Goal: Task Accomplishment & Management: Use online tool/utility

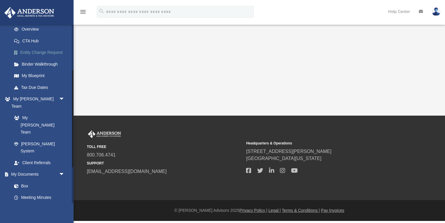
scroll to position [86, 0]
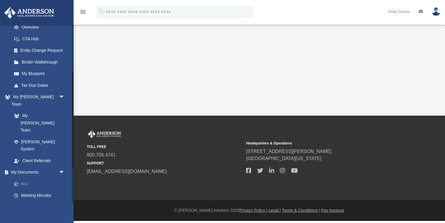
click at [22, 178] on link "Box" at bounding box center [40, 184] width 65 height 12
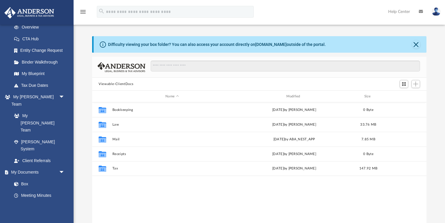
scroll to position [134, 334]
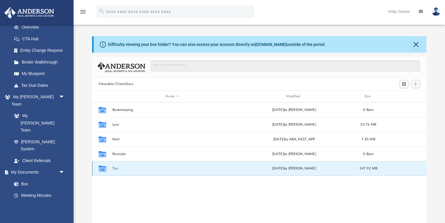
click at [113, 168] on button "Tax" at bounding box center [171, 168] width 119 height 4
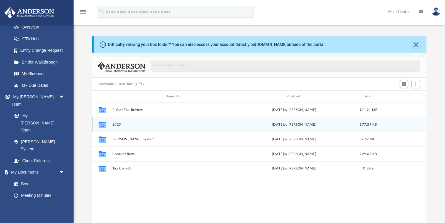
click at [117, 124] on button "2025" at bounding box center [171, 125] width 119 height 4
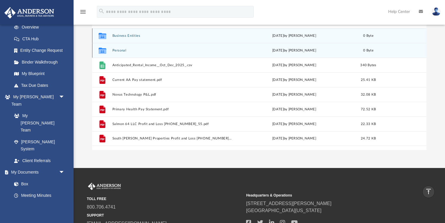
scroll to position [69, 0]
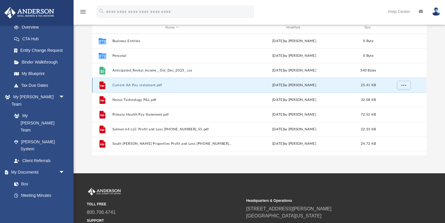
click at [141, 86] on button "Current AA Pay statement.pdf" at bounding box center [171, 85] width 119 height 4
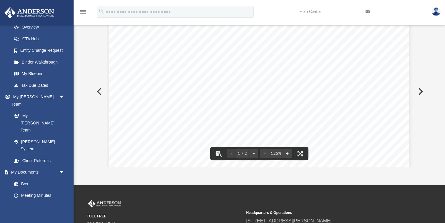
scroll to position [0, 0]
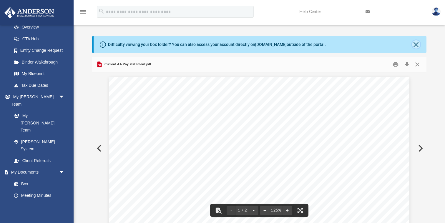
click at [417, 44] on button "Close" at bounding box center [416, 44] width 8 height 8
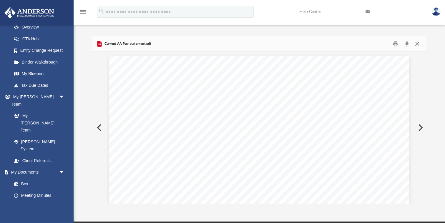
click at [418, 42] on button "Close" at bounding box center [417, 43] width 11 height 9
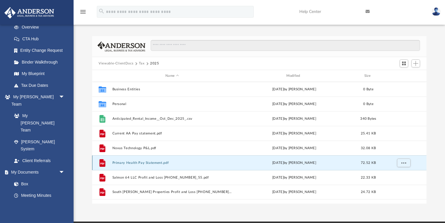
click at [152, 162] on button "Primary Health Pay Statement.pdf" at bounding box center [171, 163] width 119 height 4
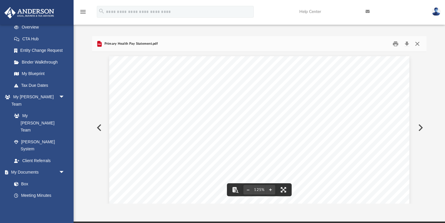
click at [416, 44] on button "Close" at bounding box center [417, 43] width 11 height 9
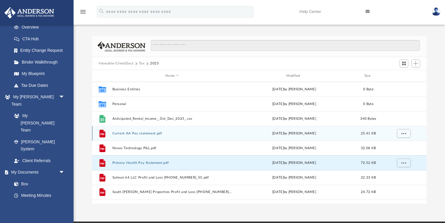
click at [140, 135] on button "Current AA Pay statement.pdf" at bounding box center [171, 133] width 119 height 4
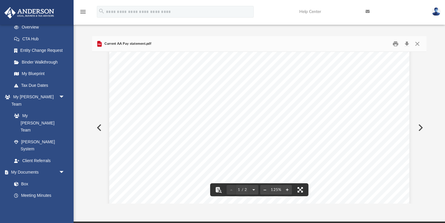
click at [299, 189] on button "File preview" at bounding box center [299, 189] width 13 height 13
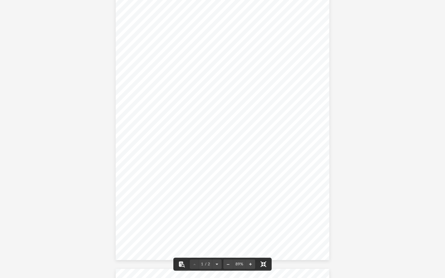
scroll to position [30, 0]
click at [250, 223] on button "File preview" at bounding box center [250, 264] width 9 height 13
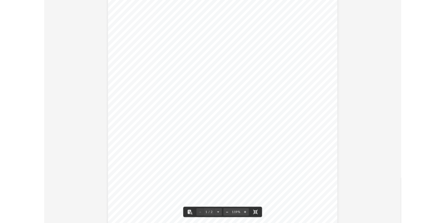
scroll to position [87, 0]
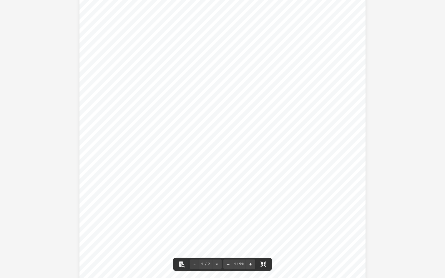
click at [262, 223] on button "File preview" at bounding box center [263, 264] width 13 height 13
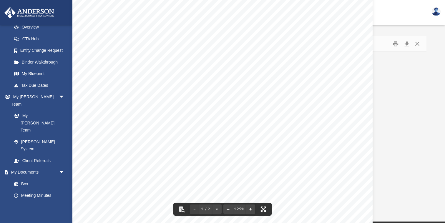
scroll to position [0, 0]
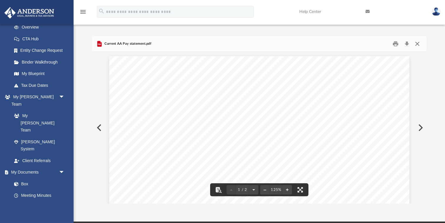
click at [416, 44] on button "Close" at bounding box center [417, 43] width 11 height 9
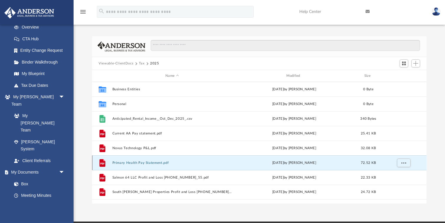
click at [142, 164] on button "Primary Health Pay Statement.pdf" at bounding box center [171, 163] width 119 height 4
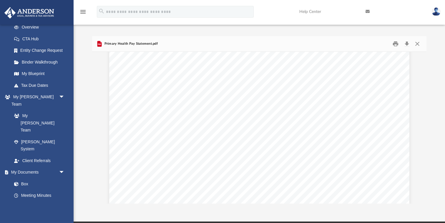
scroll to position [192, 0]
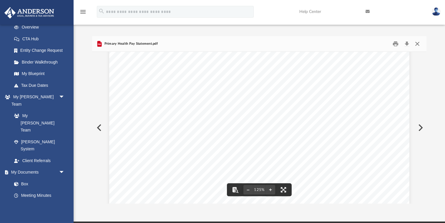
click at [416, 46] on button "Close" at bounding box center [417, 43] width 11 height 9
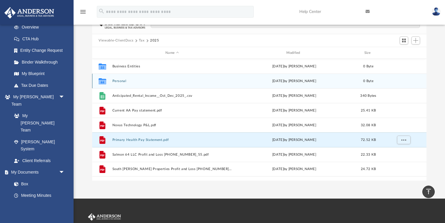
scroll to position [0, 0]
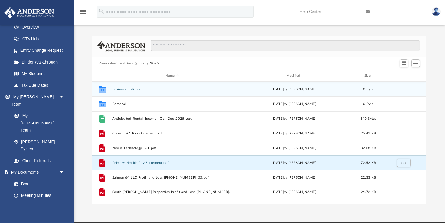
click at [130, 88] on button "Business Entities" at bounding box center [171, 89] width 119 height 4
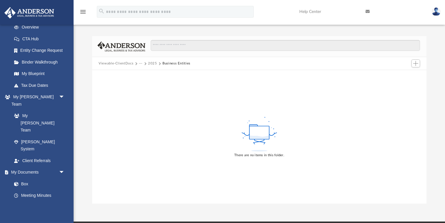
click at [152, 64] on button "2025" at bounding box center [152, 63] width 9 height 5
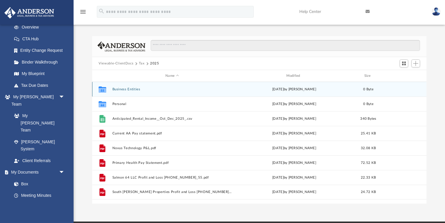
scroll to position [134, 334]
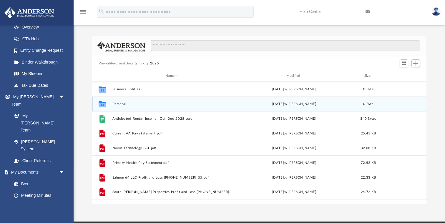
click at [120, 104] on button "Personal" at bounding box center [171, 104] width 119 height 4
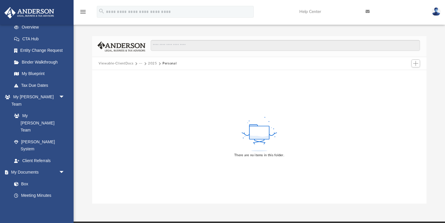
click at [153, 64] on button "2025" at bounding box center [152, 63] width 9 height 5
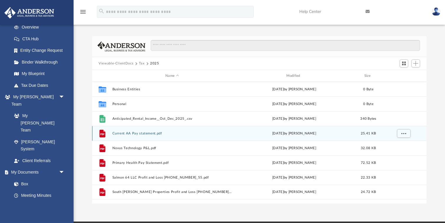
click at [128, 134] on button "Current AA Pay statement.pdf" at bounding box center [171, 133] width 119 height 4
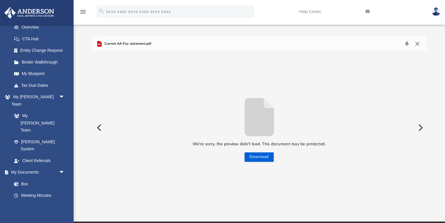
click at [415, 44] on button "Close" at bounding box center [417, 44] width 11 height 8
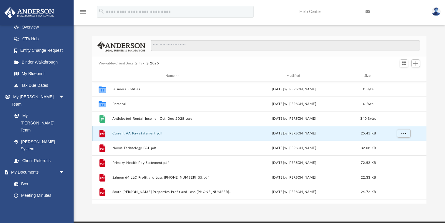
click at [134, 133] on button "Current AA Pay statement.pdf" at bounding box center [171, 133] width 119 height 4
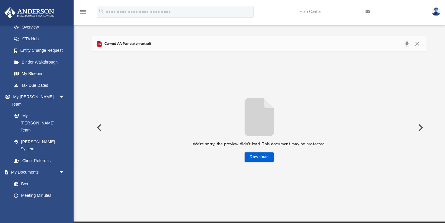
click at [272, 118] on icon "File preview" at bounding box center [258, 117] width 29 height 38
click at [414, 43] on button "Close" at bounding box center [417, 44] width 11 height 8
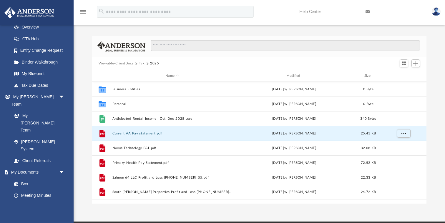
click at [436, 51] on div "Difficulty viewing your box folder? You can also access your account directly o…" at bounding box center [259, 119] width 371 height 167
click at [416, 62] on span "Add" at bounding box center [415, 63] width 5 height 5
click at [408, 74] on li "Upload" at bounding box center [407, 75] width 19 height 6
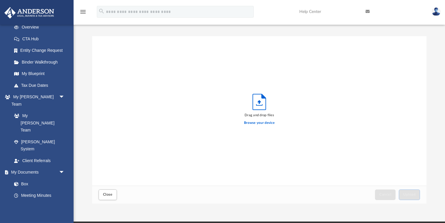
scroll to position [149, 334]
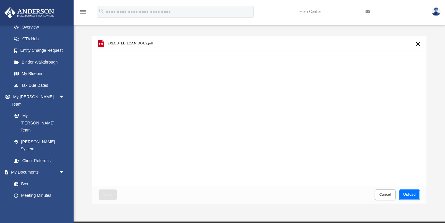
click at [411, 191] on button "Upload" at bounding box center [408, 194] width 21 height 10
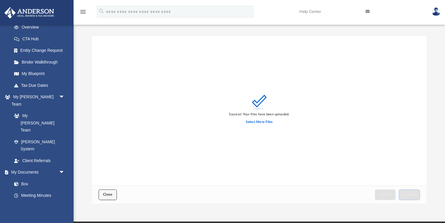
click at [107, 194] on span "Close" at bounding box center [107, 195] width 9 height 4
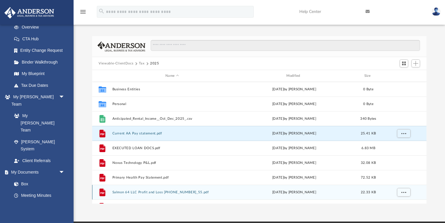
click at [110, 194] on div "File Salmon 64 LLC Profit and Loss [PHONE_NUMBER]_55.pdf [DATE] by [PERSON_NAME…" at bounding box center [259, 192] width 334 height 15
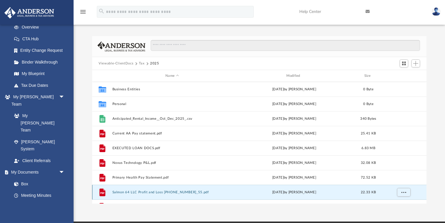
click at [150, 190] on button "Salmon 64 LLC Profit and Loss [PHONE_NUMBER]_55.pdf" at bounding box center [171, 192] width 119 height 4
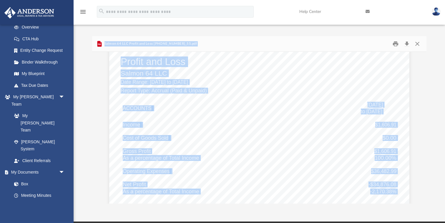
scroll to position [0, 0]
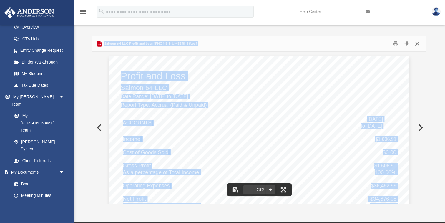
click at [417, 44] on button "Close" at bounding box center [417, 43] width 11 height 9
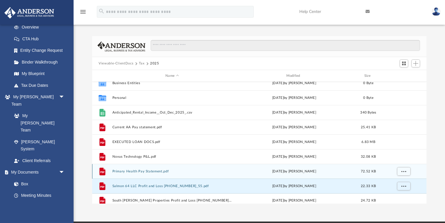
scroll to position [10, 0]
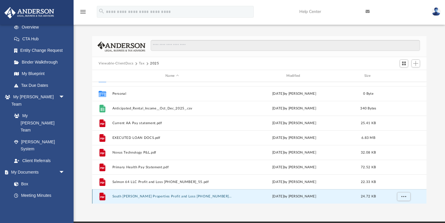
click at [145, 194] on button "South [PERSON_NAME] Properties Profit and Loss [PHONE_NUMBER]_32.pdf" at bounding box center [171, 196] width 119 height 4
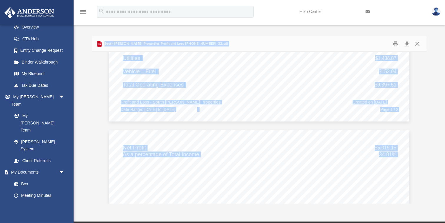
scroll to position [223, 0]
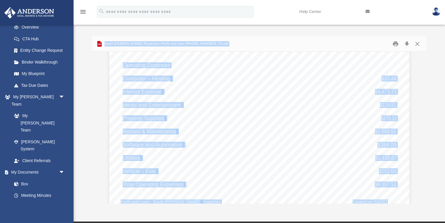
click at [226, 155] on div "Profit and Loss South [PERSON_NAME] Properties Date Range: [DATE] to [DATE] Rep…" at bounding box center [259, 27] width 300 height 388
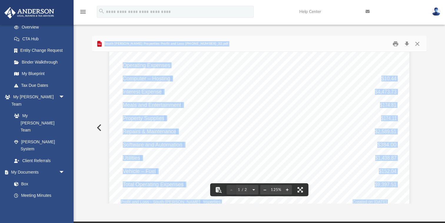
click at [273, 121] on div "Profit and Loss South [PERSON_NAME] Properties Date Range: [DATE] to [DATE] Rep…" at bounding box center [259, 27] width 300 height 388
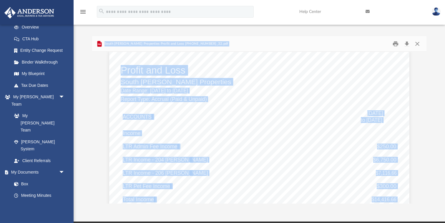
scroll to position [0, 0]
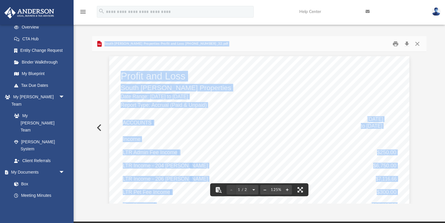
click at [418, 44] on button "Close" at bounding box center [417, 43] width 11 height 9
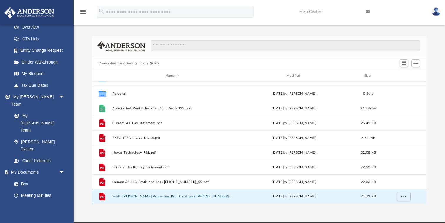
click at [183, 195] on button "South [PERSON_NAME] Properties Profit and Loss [PHONE_NUMBER]_32.pdf" at bounding box center [171, 196] width 119 height 4
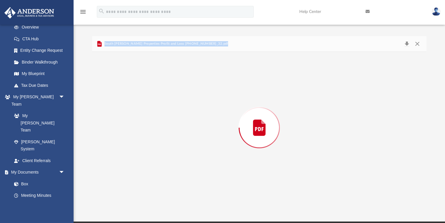
click at [183, 195] on div "Preview" at bounding box center [259, 128] width 334 height 152
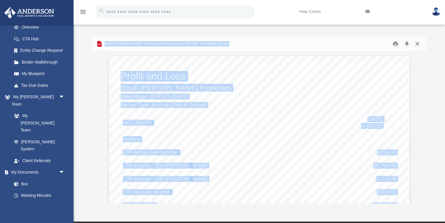
click at [418, 43] on button "Close" at bounding box center [417, 43] width 11 height 9
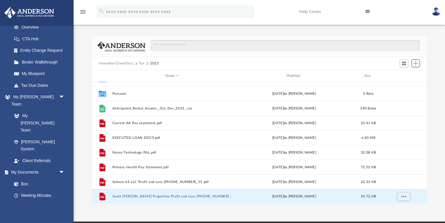
click at [416, 63] on span "Add" at bounding box center [415, 63] width 5 height 5
click at [406, 73] on li "Upload" at bounding box center [407, 75] width 19 height 6
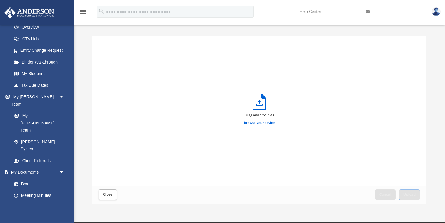
scroll to position [149, 334]
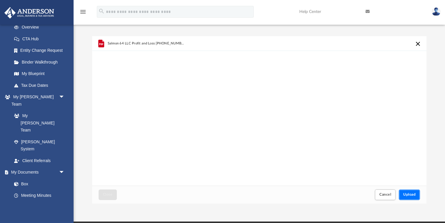
click at [413, 191] on button "Upload" at bounding box center [408, 194] width 21 height 10
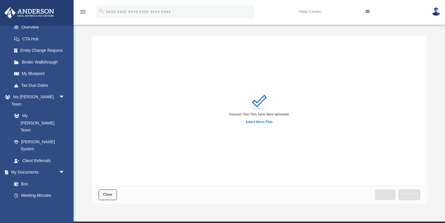
click at [106, 195] on span "Close" at bounding box center [107, 195] width 9 height 4
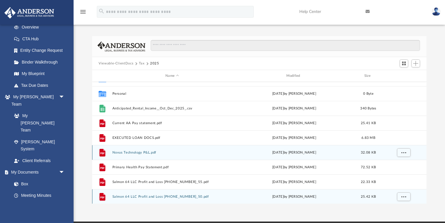
scroll to position [25, 0]
